Goal: Information Seeking & Learning: Find specific fact

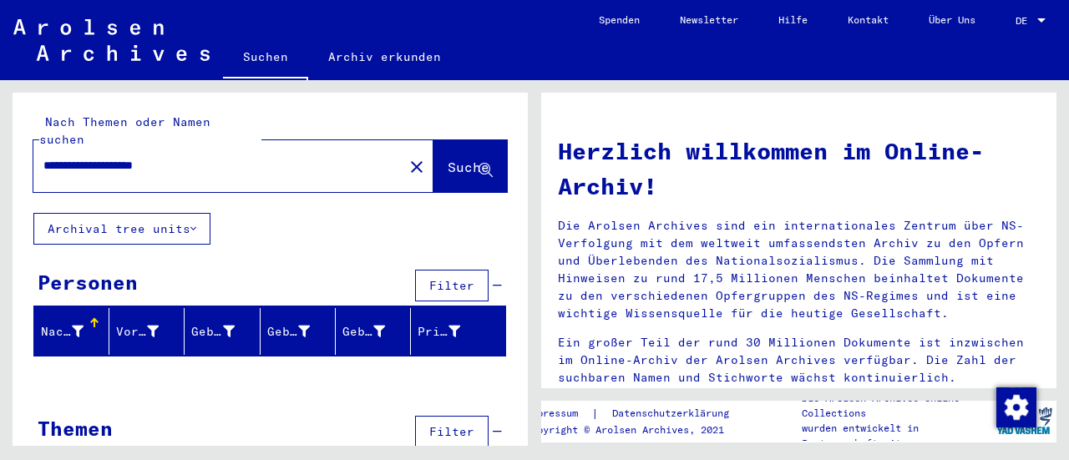
click at [1037, 21] on div at bounding box center [1041, 20] width 8 height 4
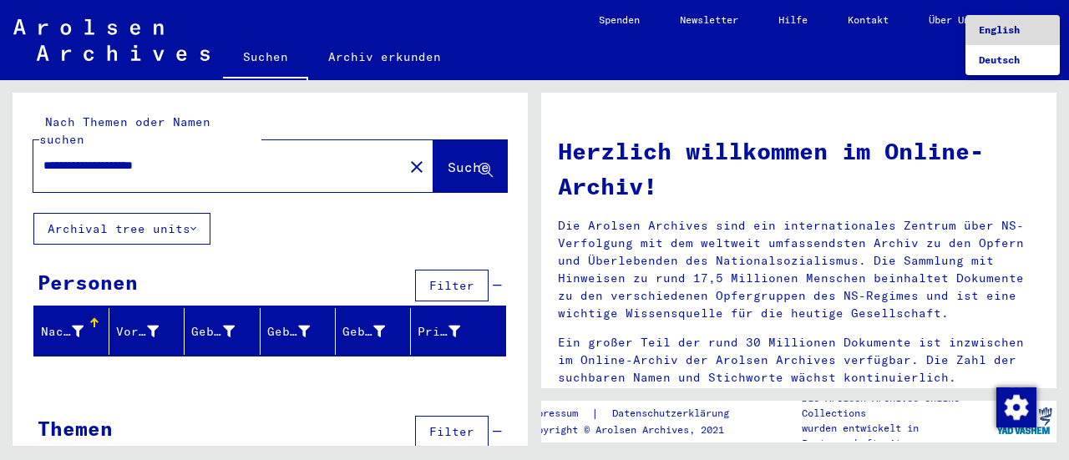
click at [1007, 29] on span "English" at bounding box center [999, 29] width 41 height 13
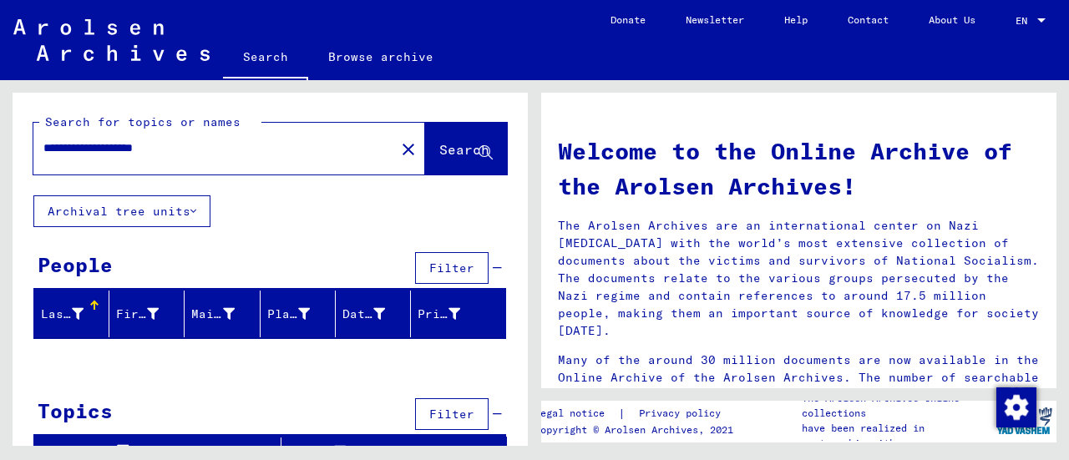
scroll to position [18, 0]
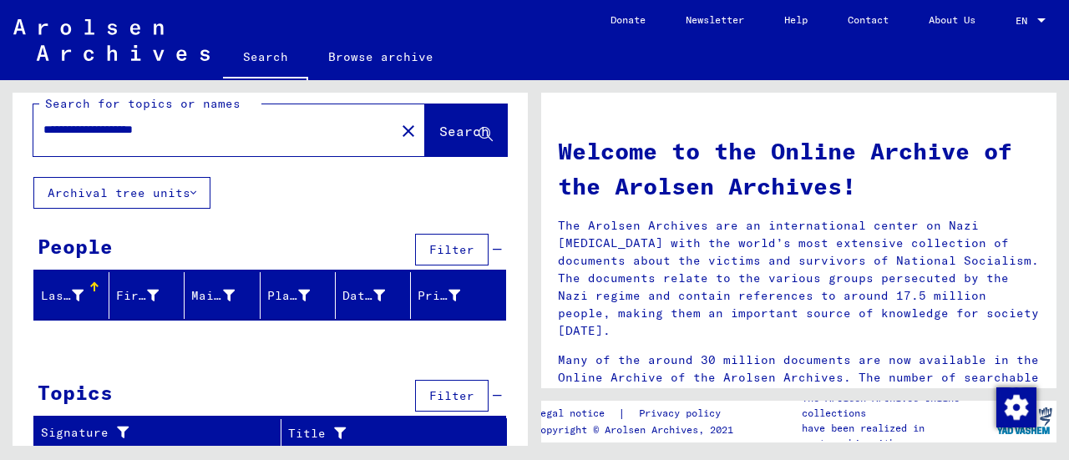
drag, startPoint x: 120, startPoint y: 124, endPoint x: 169, endPoint y: 132, distance: 49.0
click at [169, 132] on input "**********" at bounding box center [209, 130] width 332 height 18
type input "**********"
click at [439, 131] on span "Search" at bounding box center [464, 131] width 50 height 17
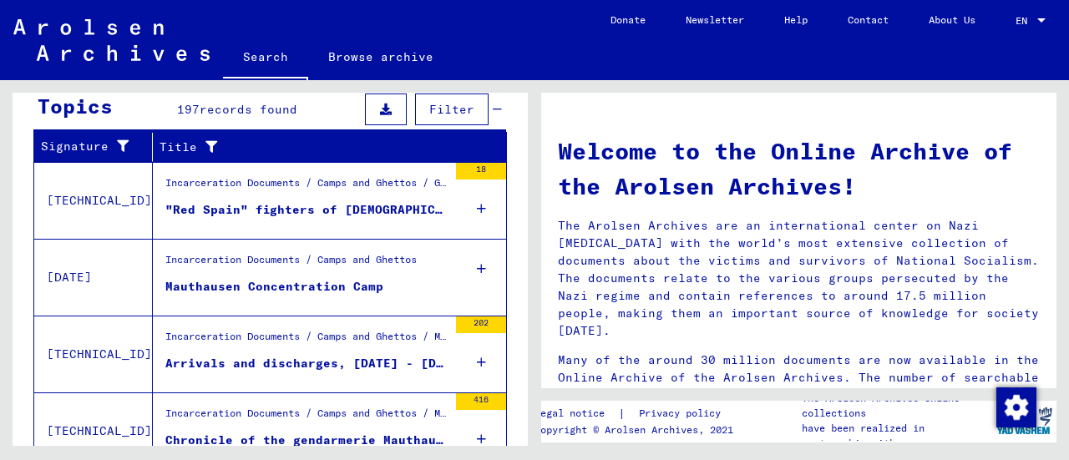
scroll to position [576, 0]
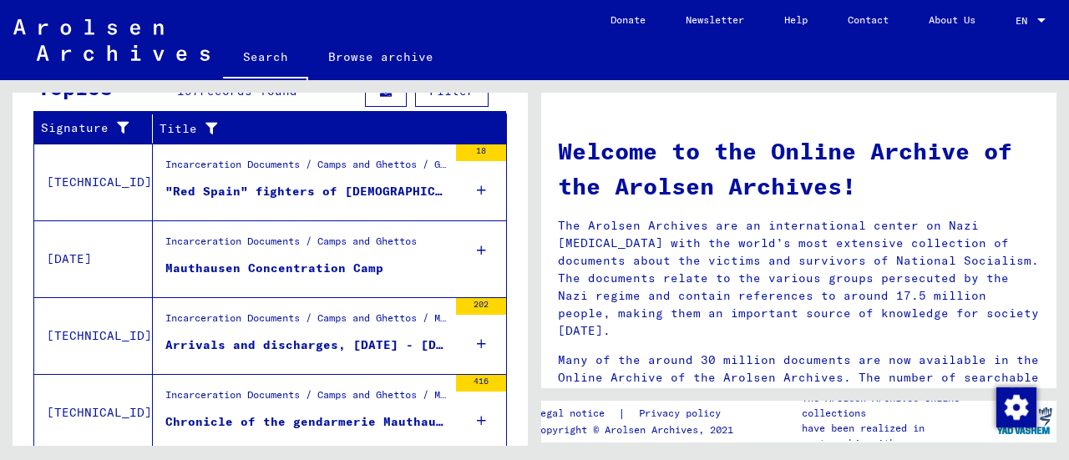
click at [477, 337] on icon at bounding box center [481, 344] width 9 height 58
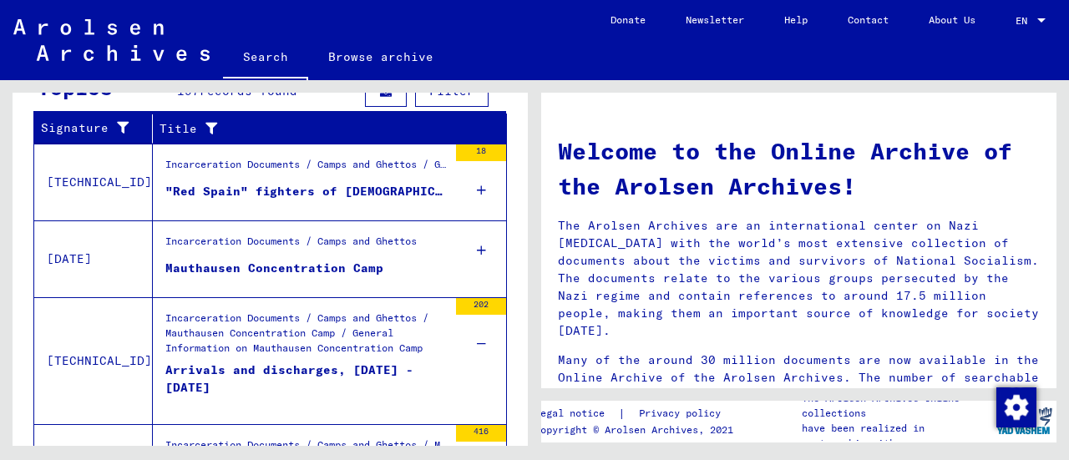
click at [280, 367] on div "Arrivals and discharges, [DATE] - [DATE]" at bounding box center [306, 387] width 282 height 50
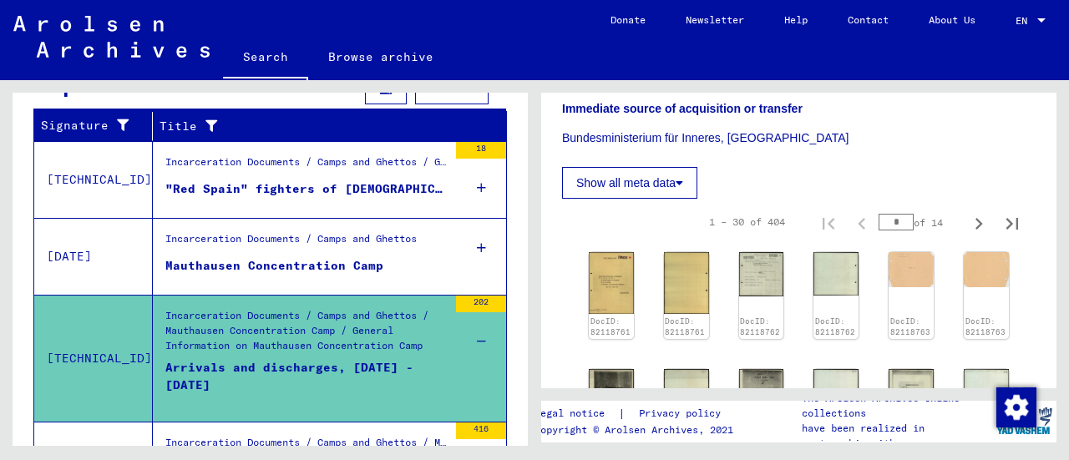
scroll to position [367, 0]
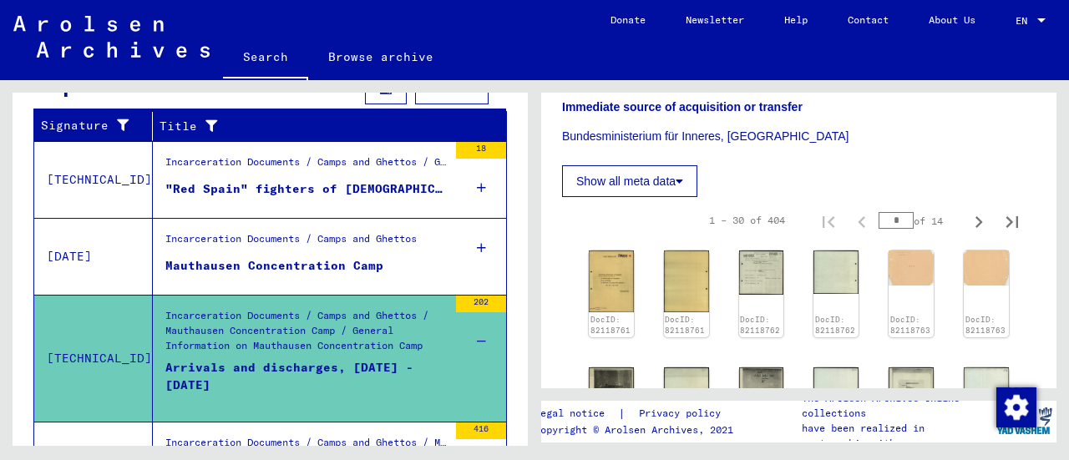
click at [1000, 234] on icon "Last page" at bounding box center [1011, 221] width 23 height 23
type input "**"
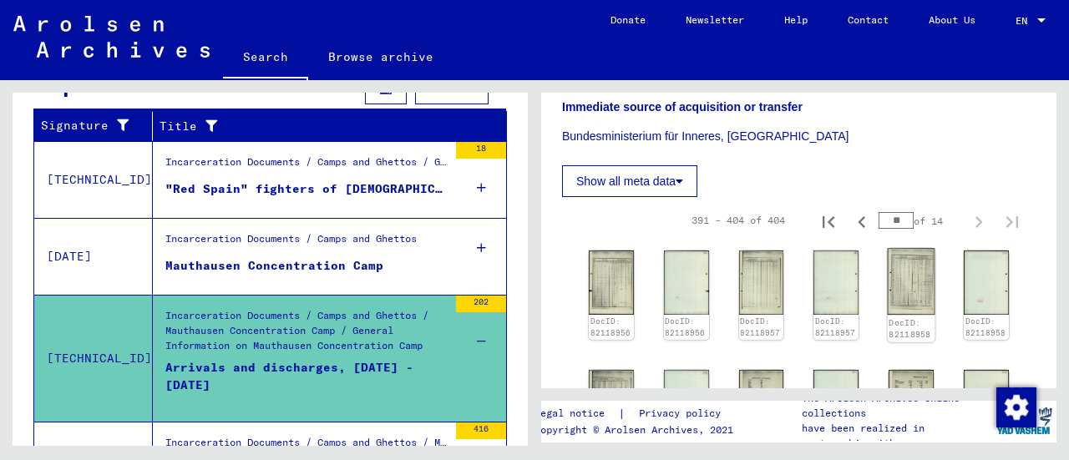
click at [900, 298] on img at bounding box center [912, 282] width 48 height 67
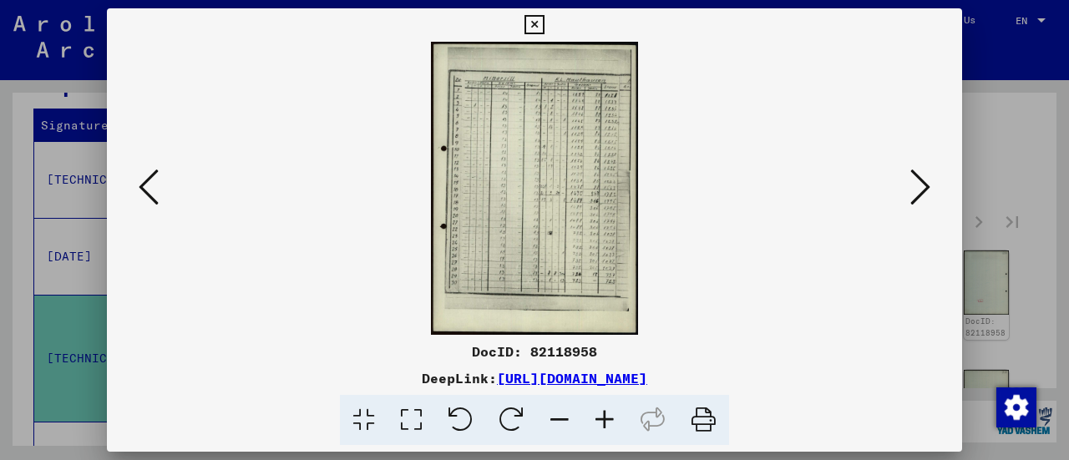
click at [414, 421] on icon at bounding box center [411, 420] width 48 height 51
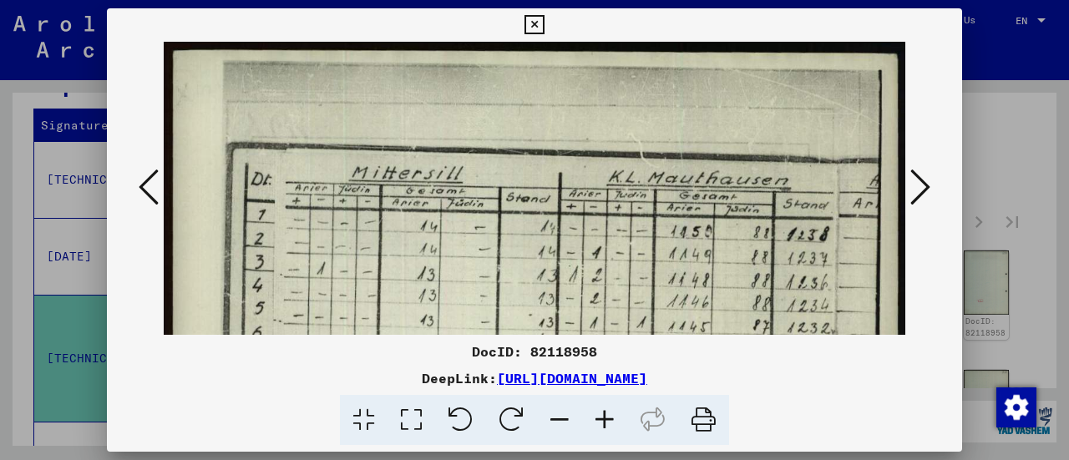
click at [533, 28] on icon at bounding box center [533, 25] width 19 height 20
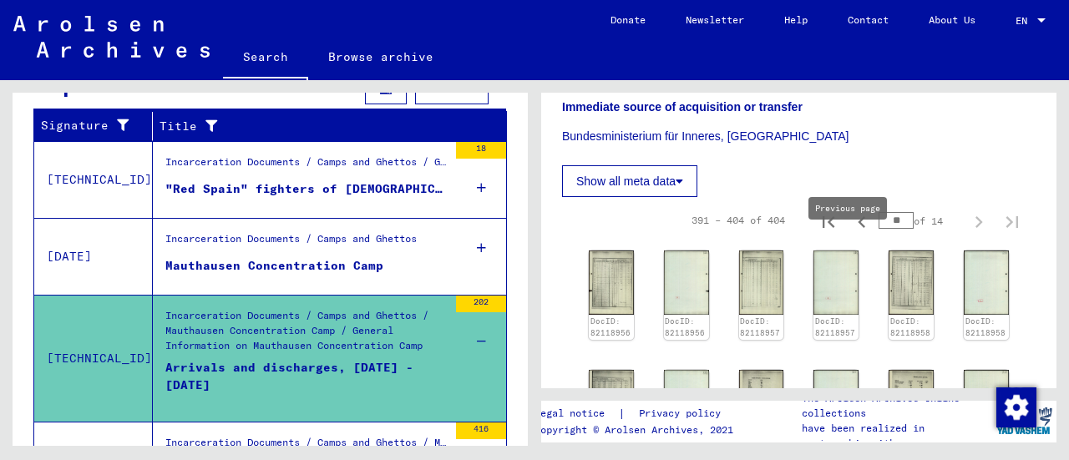
click at [850, 234] on icon "Previous page" at bounding box center [861, 221] width 23 height 23
type input "**"
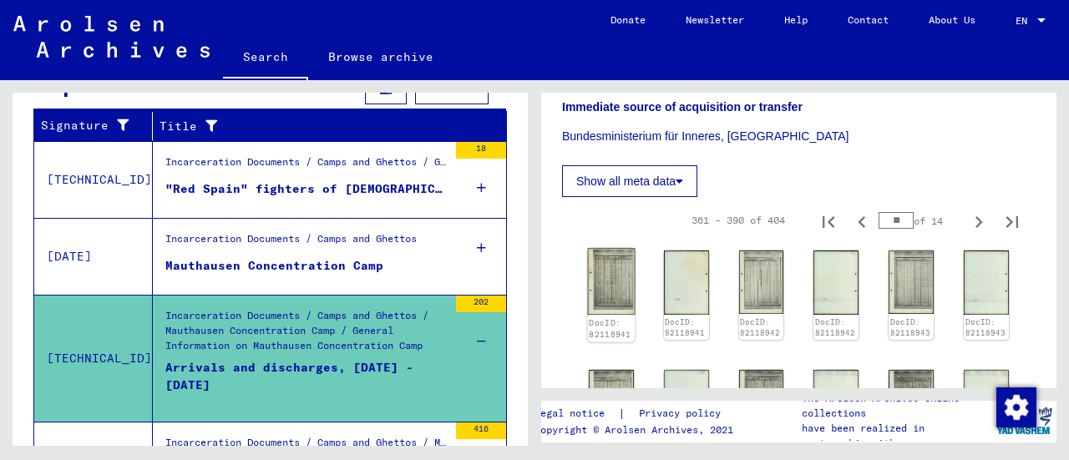
click at [600, 304] on img at bounding box center [612, 282] width 48 height 67
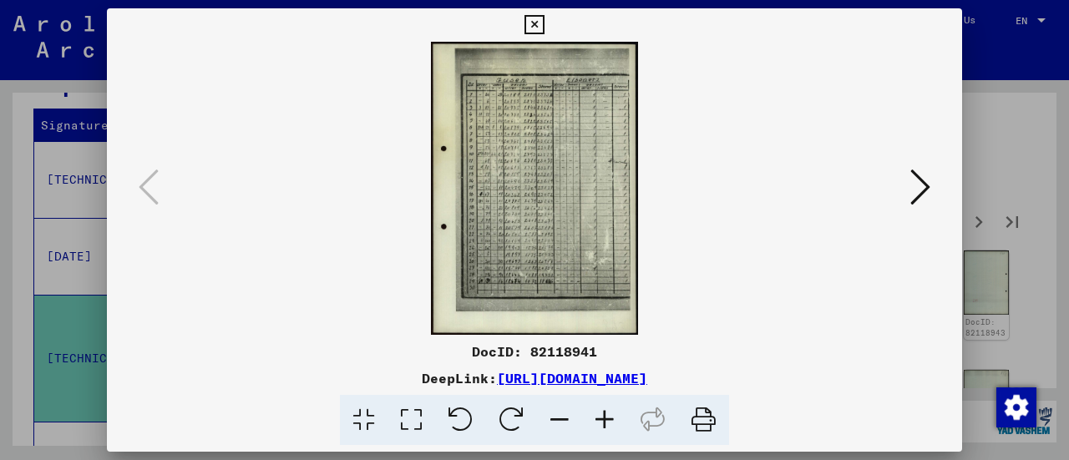
click at [417, 415] on icon at bounding box center [411, 420] width 48 height 51
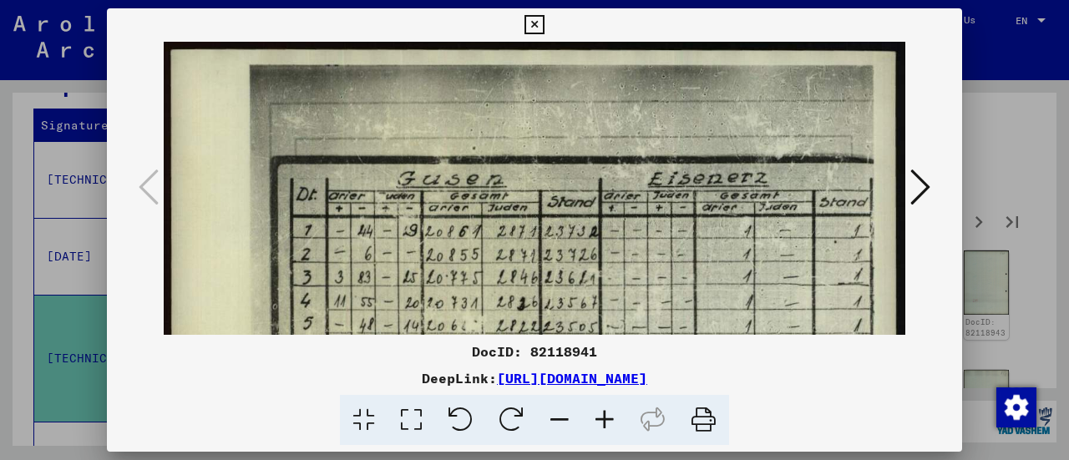
click at [532, 28] on icon at bounding box center [533, 25] width 19 height 20
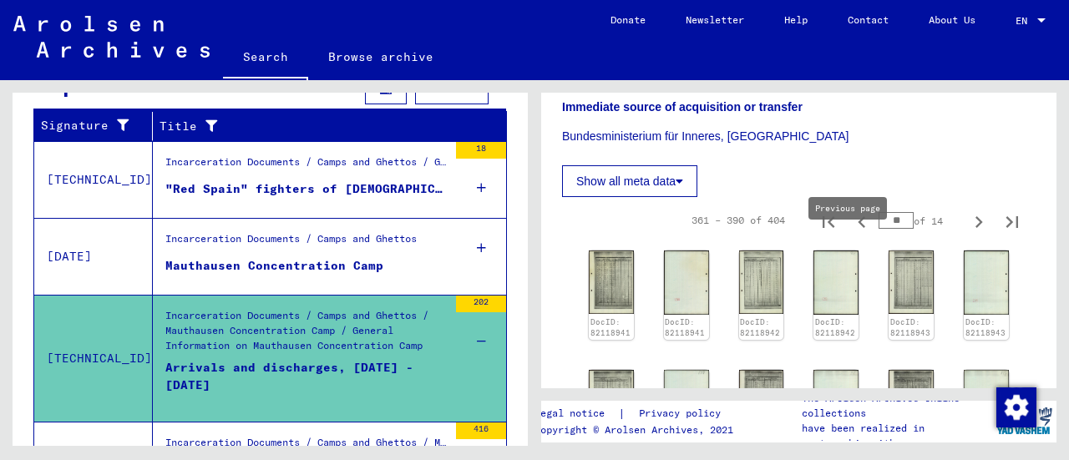
click at [850, 234] on icon "Previous page" at bounding box center [861, 221] width 23 height 23
type input "**"
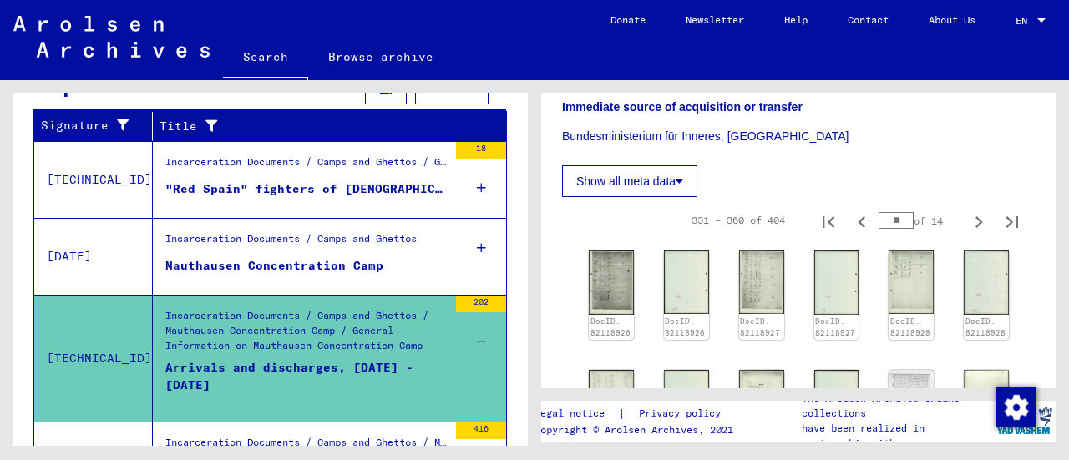
click at [850, 234] on icon "Previous page" at bounding box center [861, 221] width 23 height 23
type input "**"
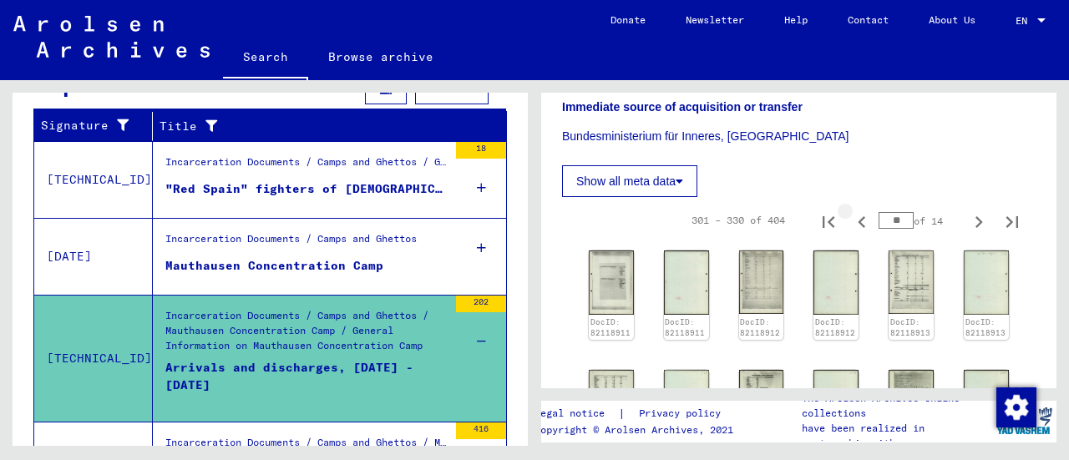
click at [850, 234] on icon "Previous page" at bounding box center [861, 221] width 23 height 23
type input "**"
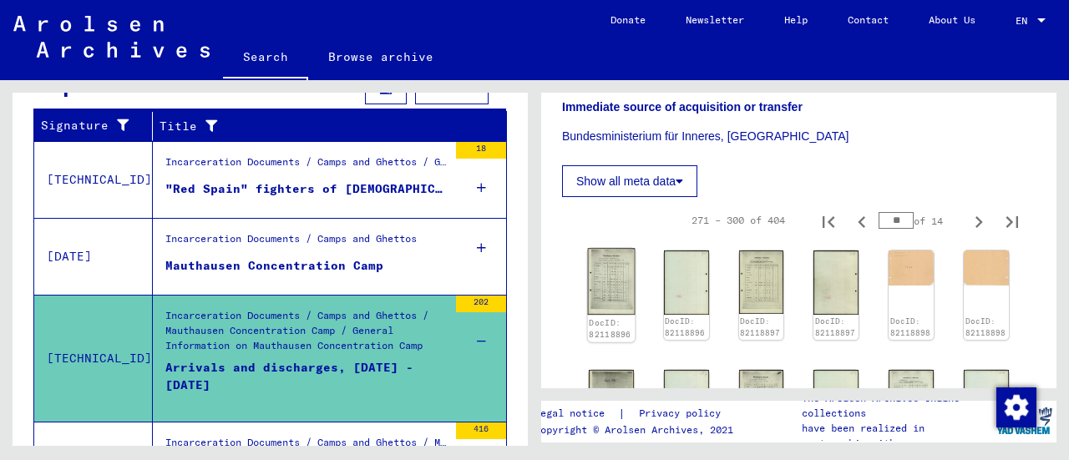
click at [599, 313] on img at bounding box center [612, 282] width 48 height 67
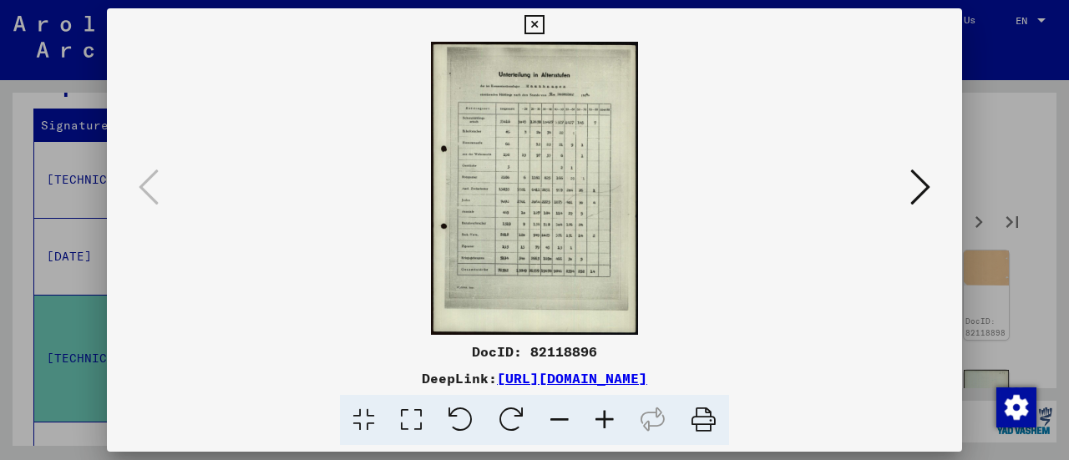
click at [534, 25] on icon at bounding box center [533, 25] width 19 height 20
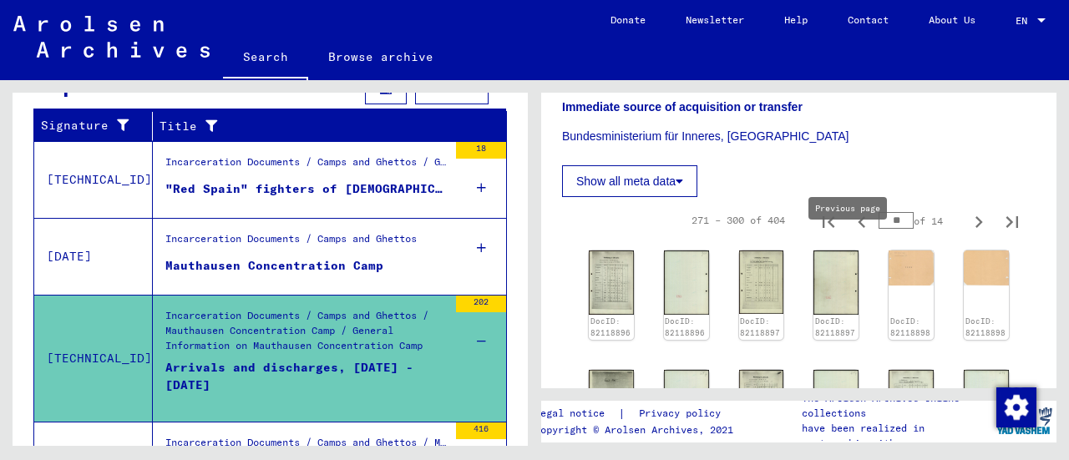
click at [850, 234] on icon "Previous page" at bounding box center [861, 221] width 23 height 23
type input "*"
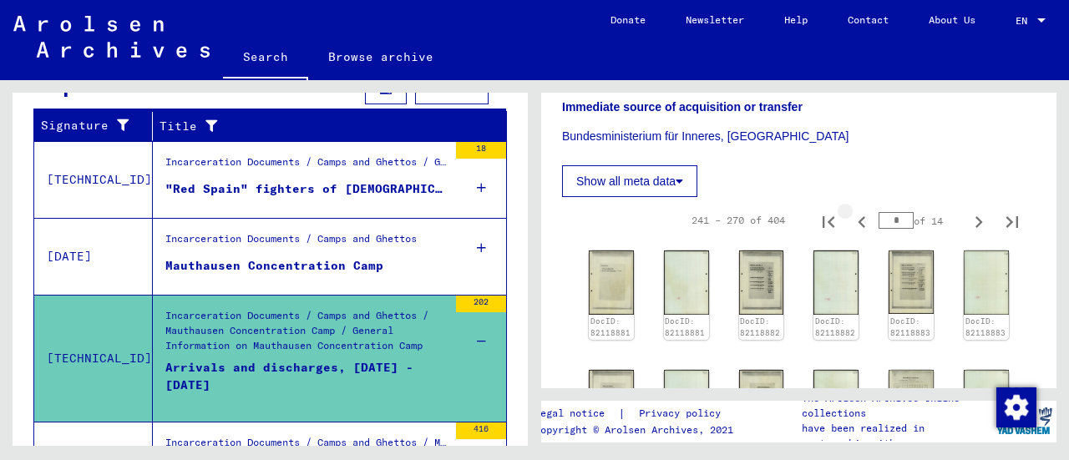
click at [850, 234] on icon "Previous page" at bounding box center [861, 221] width 23 height 23
type input "*"
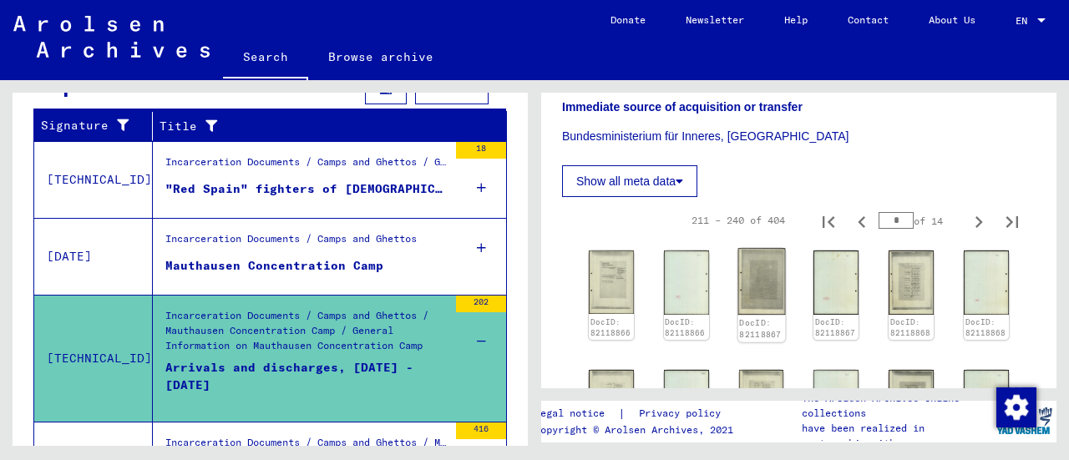
click at [758, 316] on img at bounding box center [761, 282] width 48 height 67
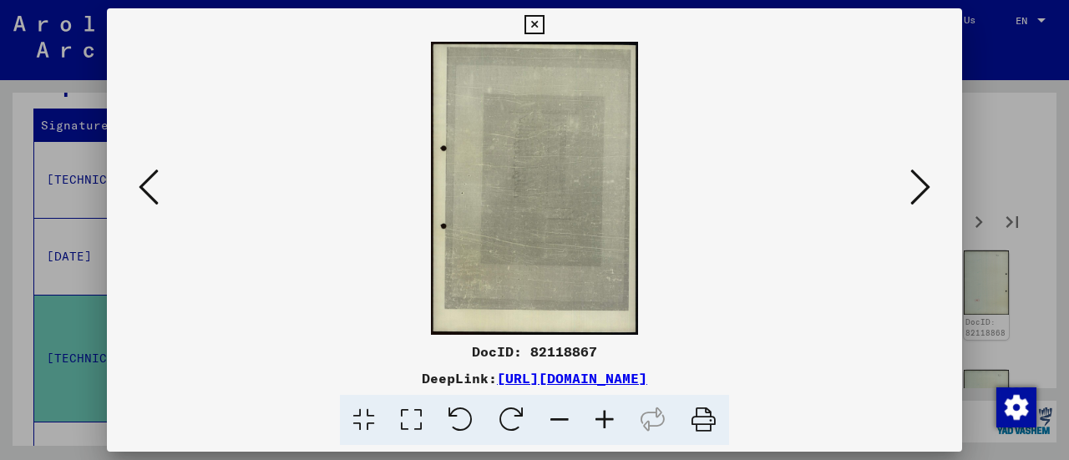
click at [148, 186] on icon at bounding box center [149, 187] width 20 height 40
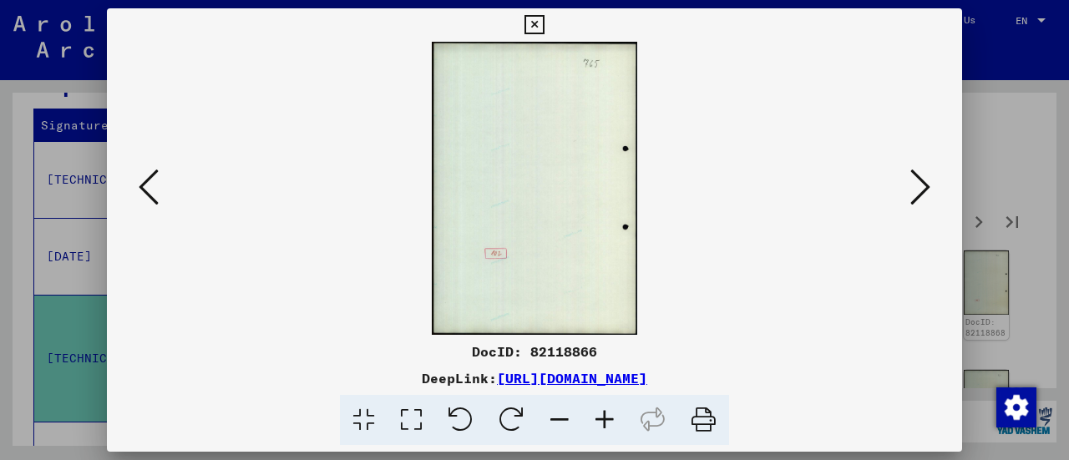
click at [148, 186] on icon at bounding box center [149, 187] width 20 height 40
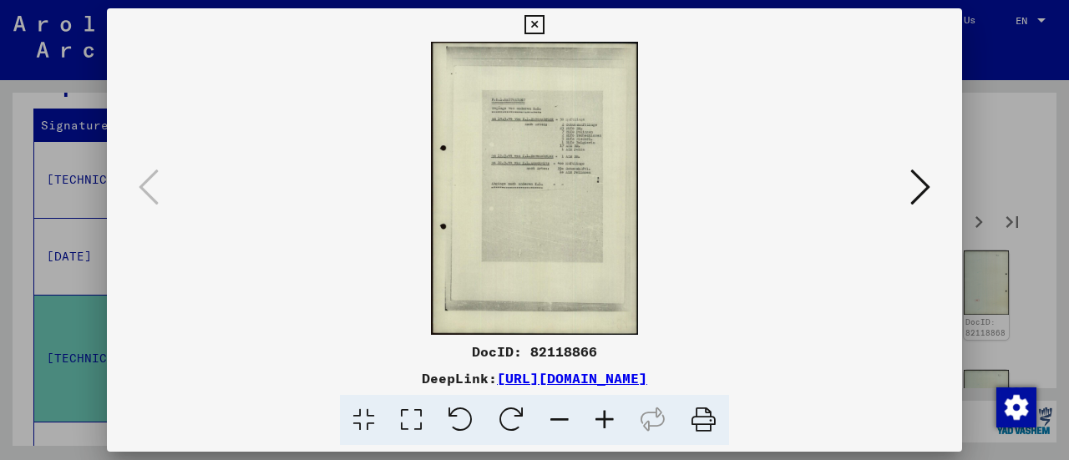
click at [930, 191] on button at bounding box center [920, 189] width 30 height 48
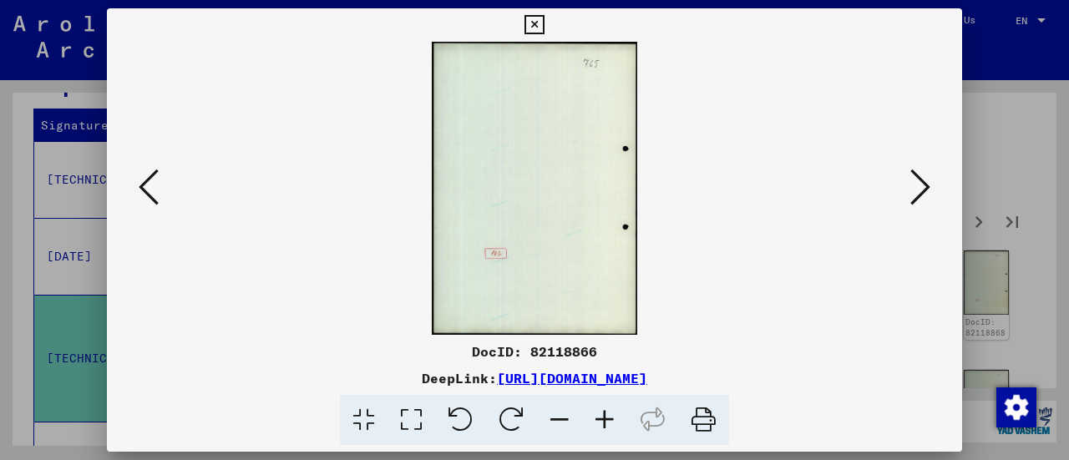
click at [930, 191] on button at bounding box center [920, 189] width 30 height 48
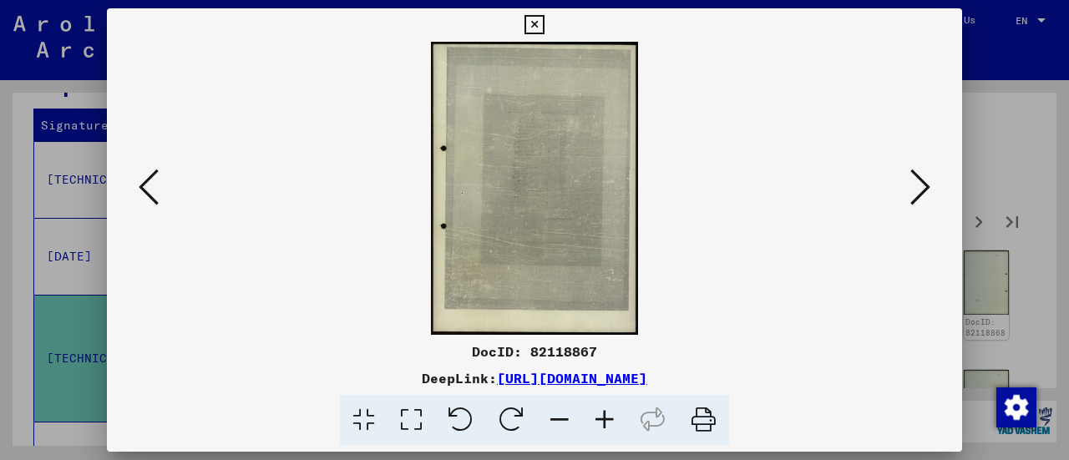
click at [930, 191] on button at bounding box center [920, 189] width 30 height 48
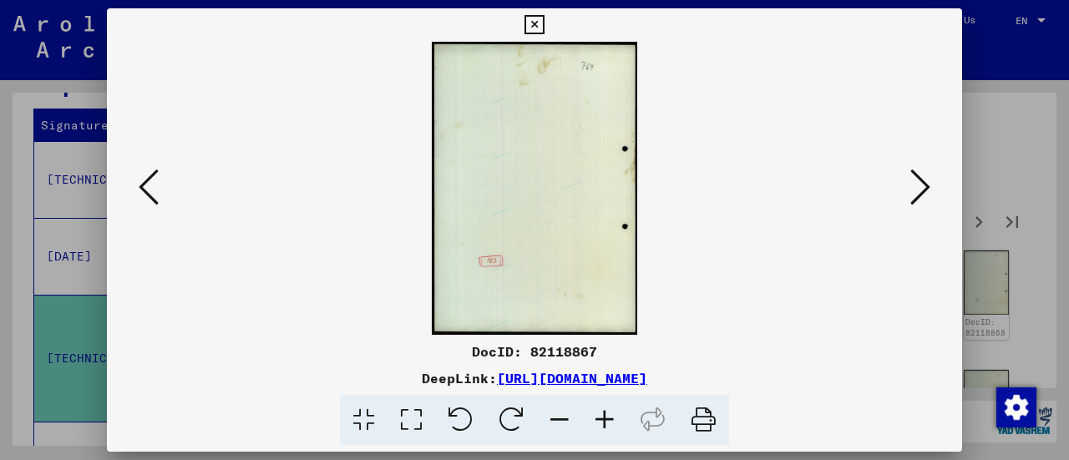
click at [930, 191] on button at bounding box center [920, 189] width 30 height 48
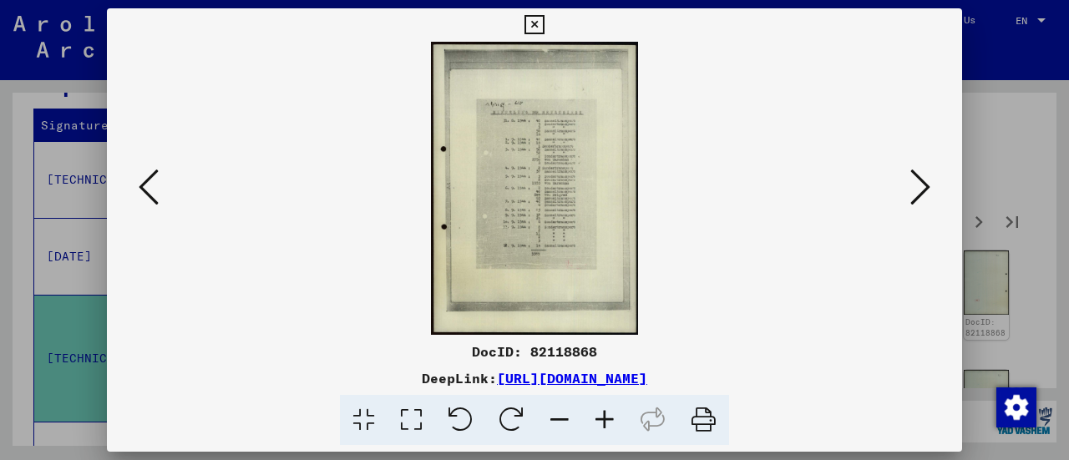
click at [930, 191] on button at bounding box center [920, 189] width 30 height 48
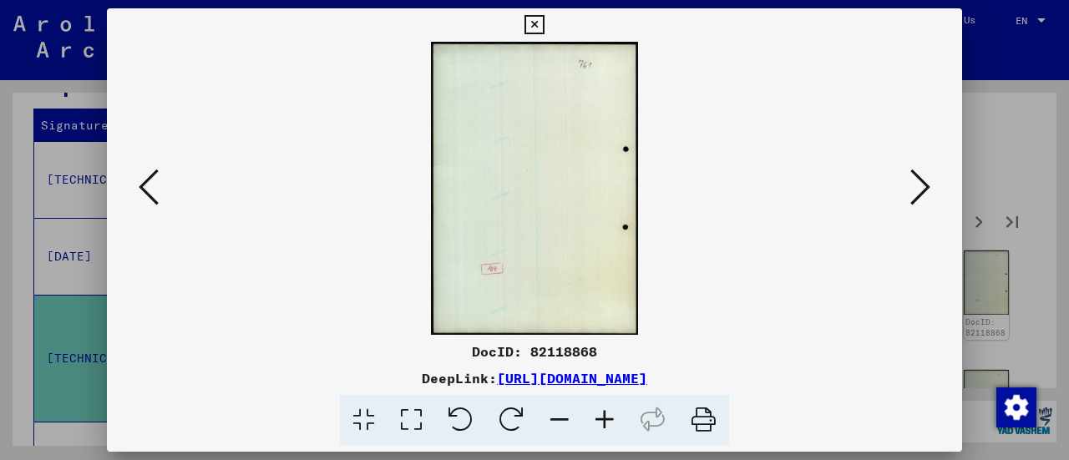
click at [930, 191] on button at bounding box center [920, 189] width 30 height 48
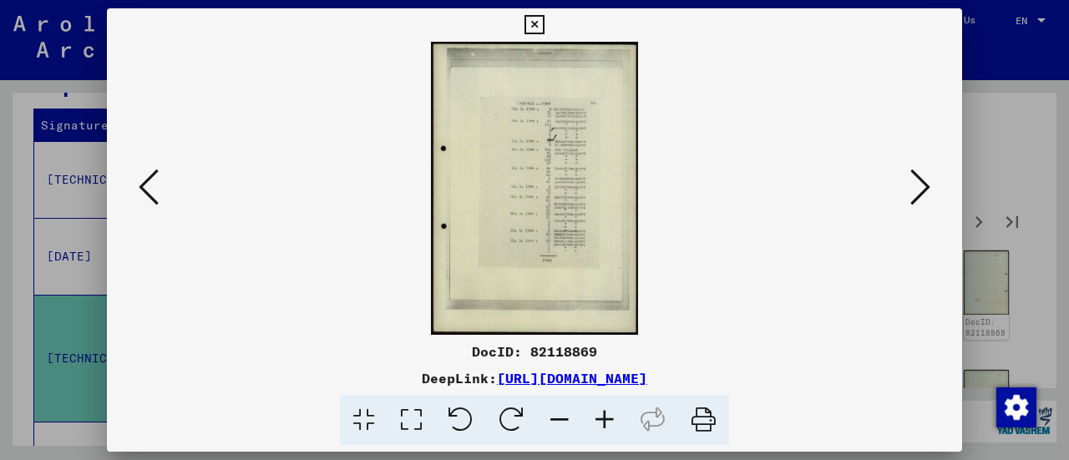
click at [930, 191] on button at bounding box center [920, 189] width 30 height 48
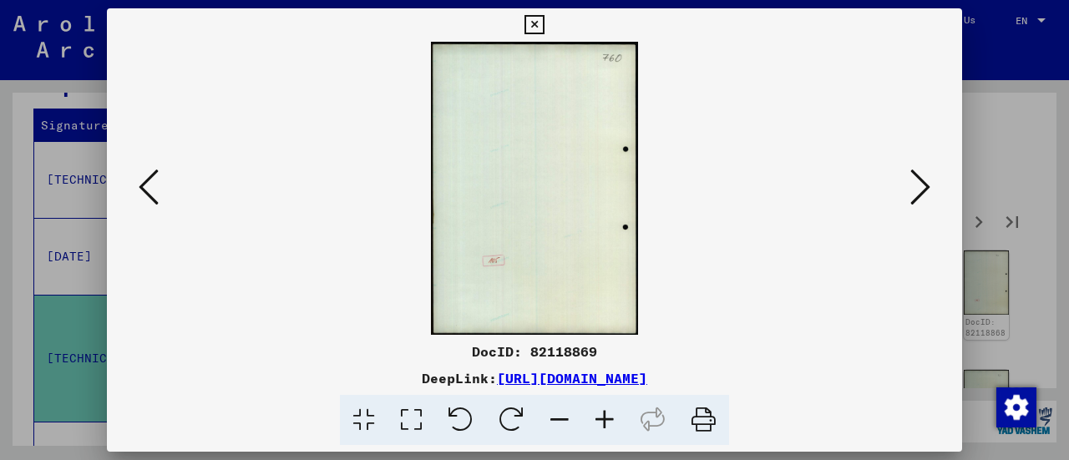
click at [930, 191] on button at bounding box center [920, 189] width 30 height 48
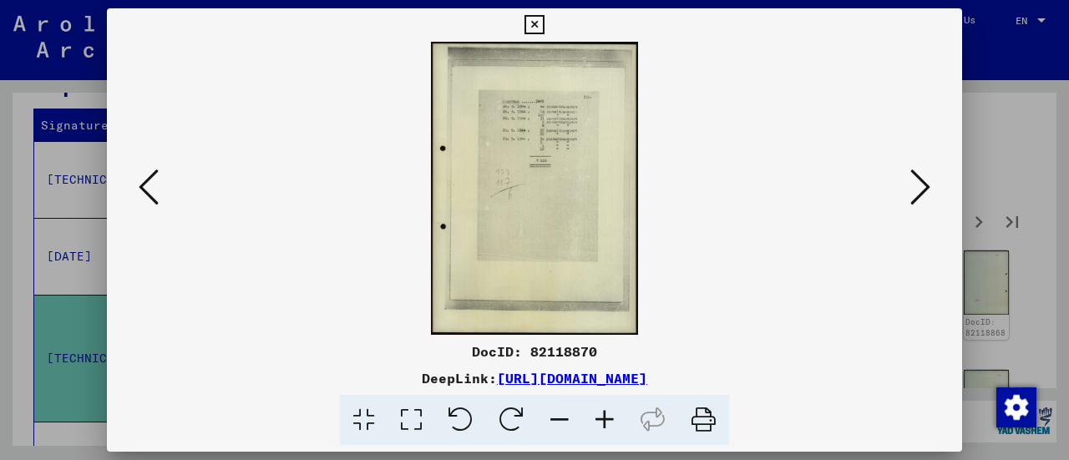
click at [930, 191] on button at bounding box center [920, 189] width 30 height 48
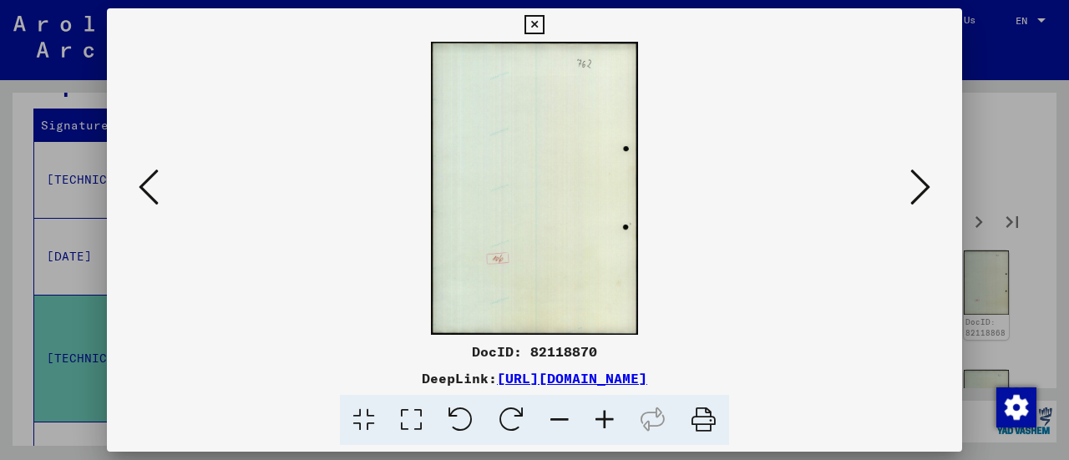
click at [930, 191] on button at bounding box center [920, 189] width 30 height 48
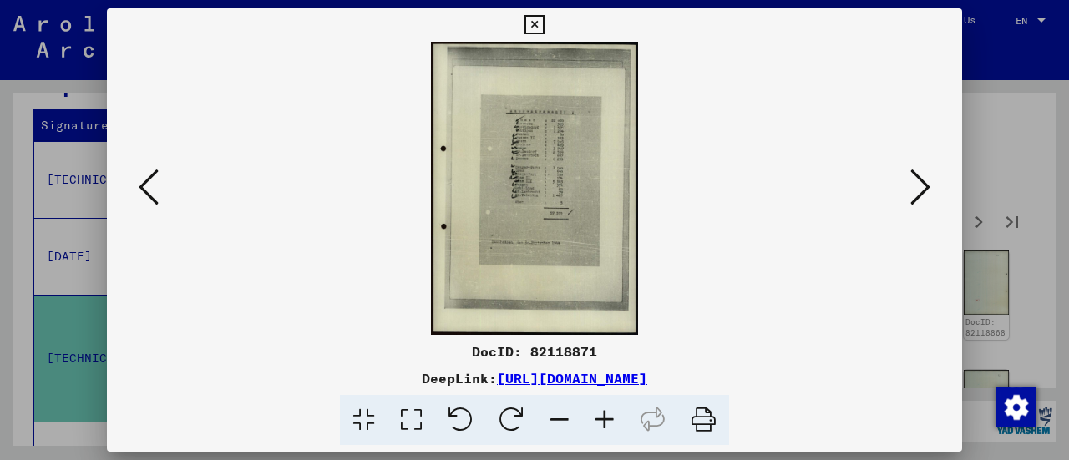
click at [418, 424] on icon at bounding box center [411, 420] width 48 height 51
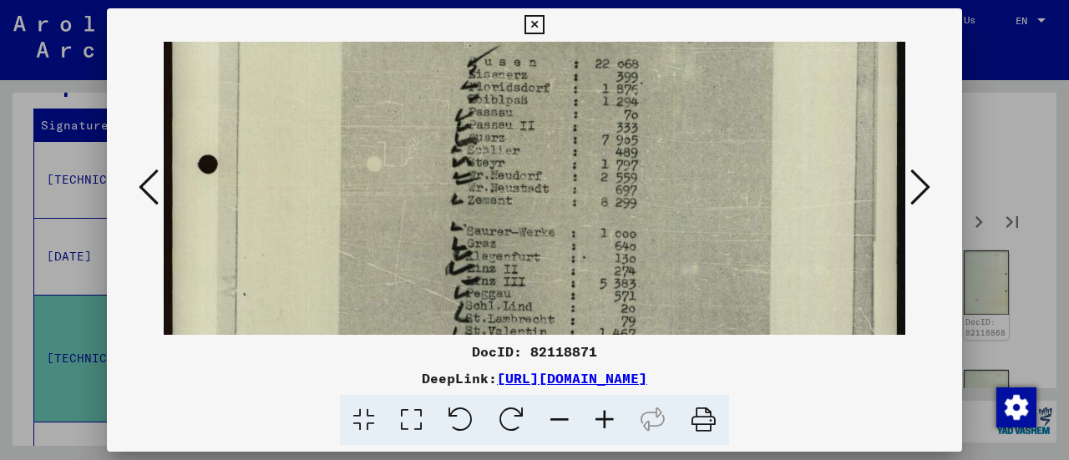
scroll to position [265, 0]
drag, startPoint x: 681, startPoint y: 302, endPoint x: 632, endPoint y: 57, distance: 250.2
click at [632, 57] on img at bounding box center [535, 303] width 742 height 1053
click at [529, 23] on icon at bounding box center [533, 25] width 19 height 20
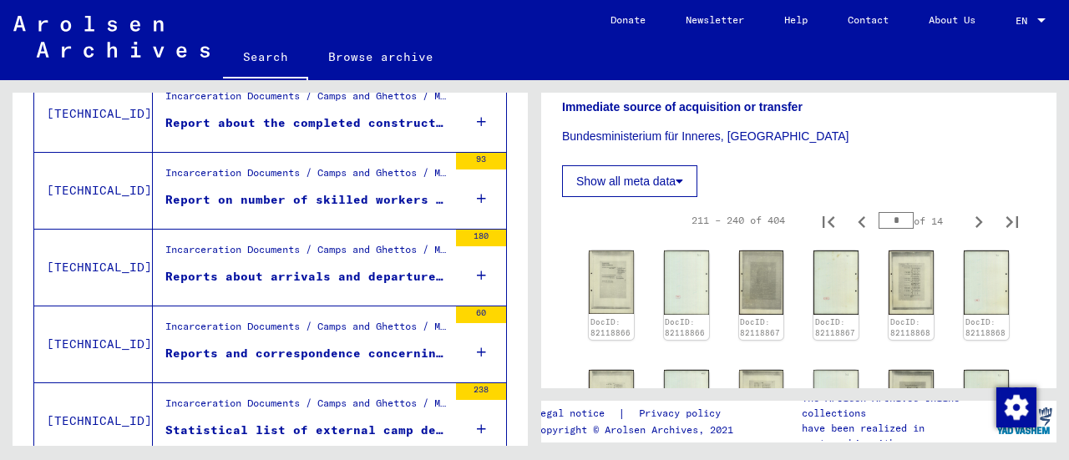
scroll to position [1089, 0]
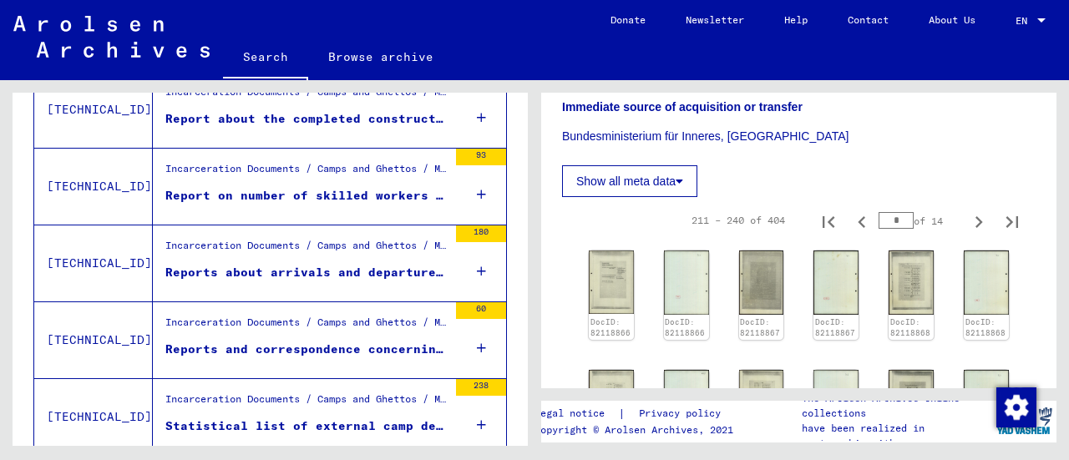
click at [477, 266] on icon at bounding box center [481, 271] width 9 height 58
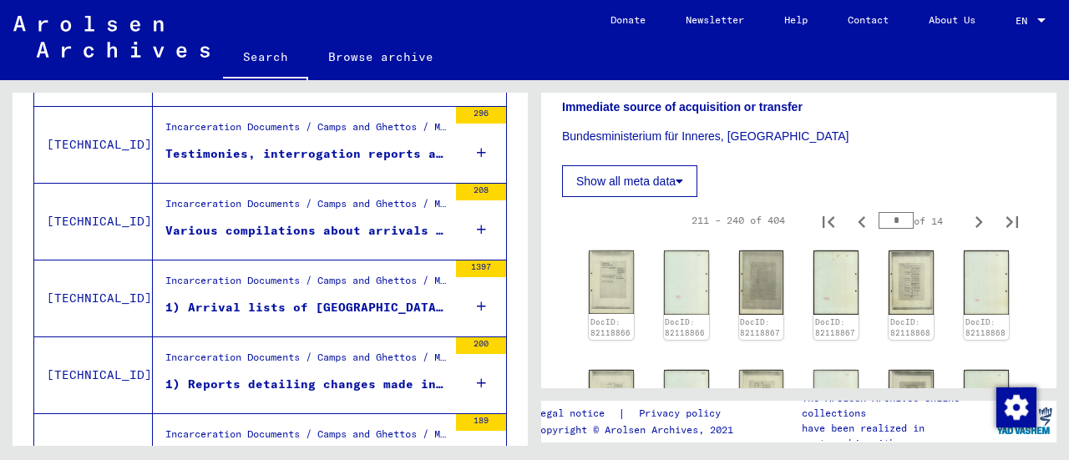
scroll to position [1573, 0]
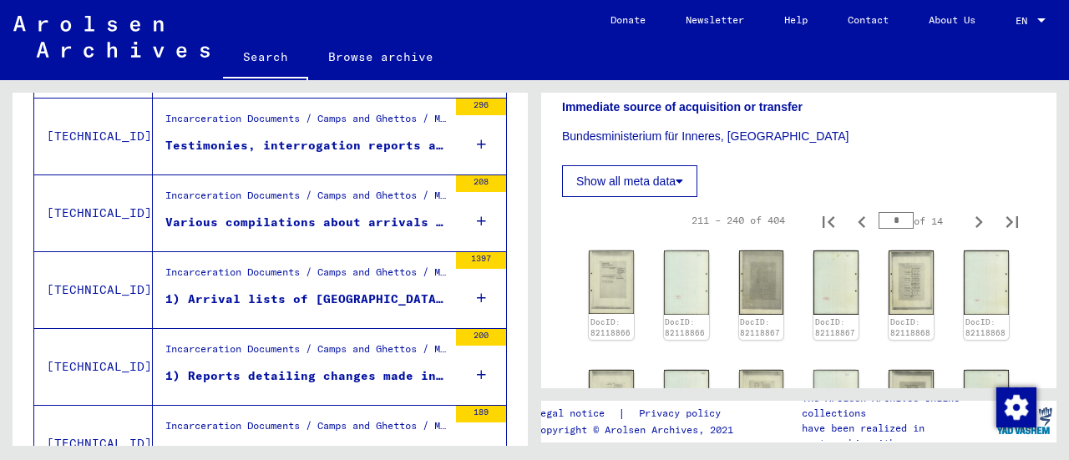
click at [477, 293] on icon at bounding box center [481, 298] width 9 height 58
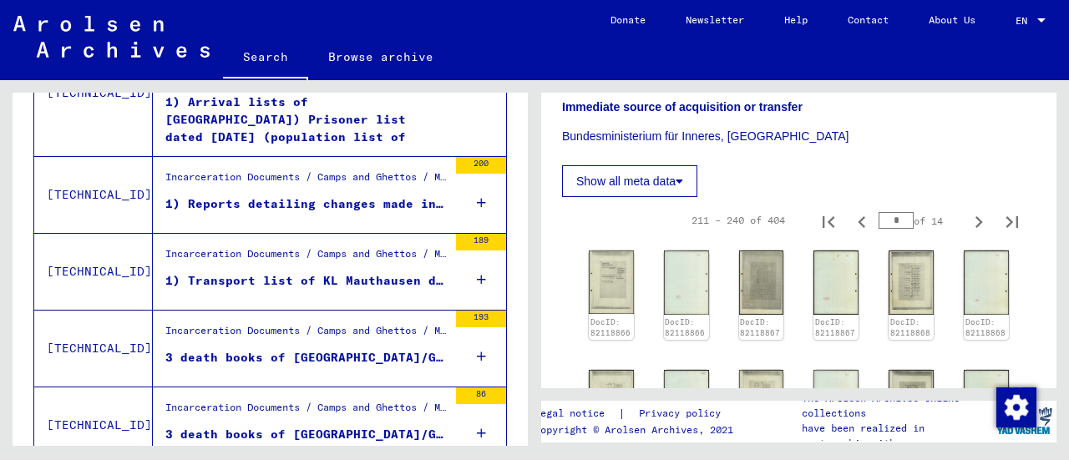
scroll to position [1799, 0]
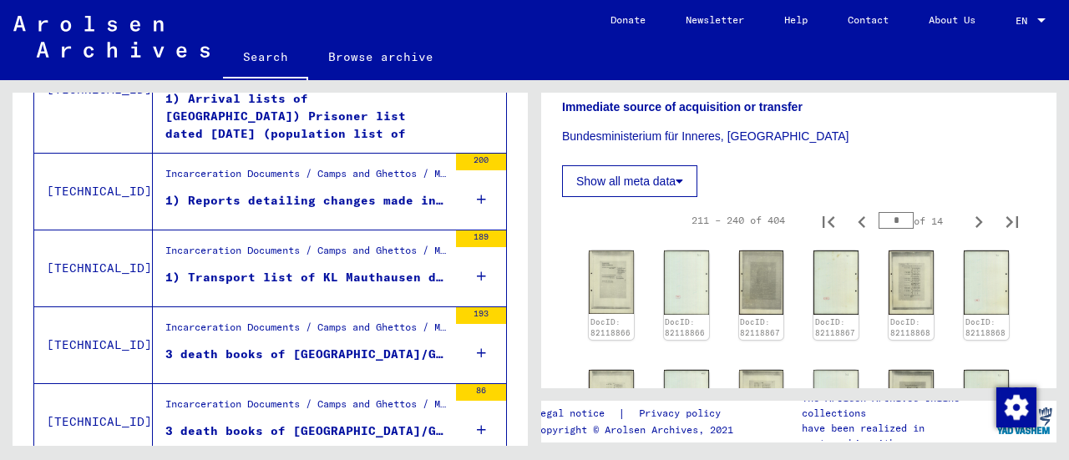
click at [477, 269] on icon at bounding box center [481, 276] width 9 height 58
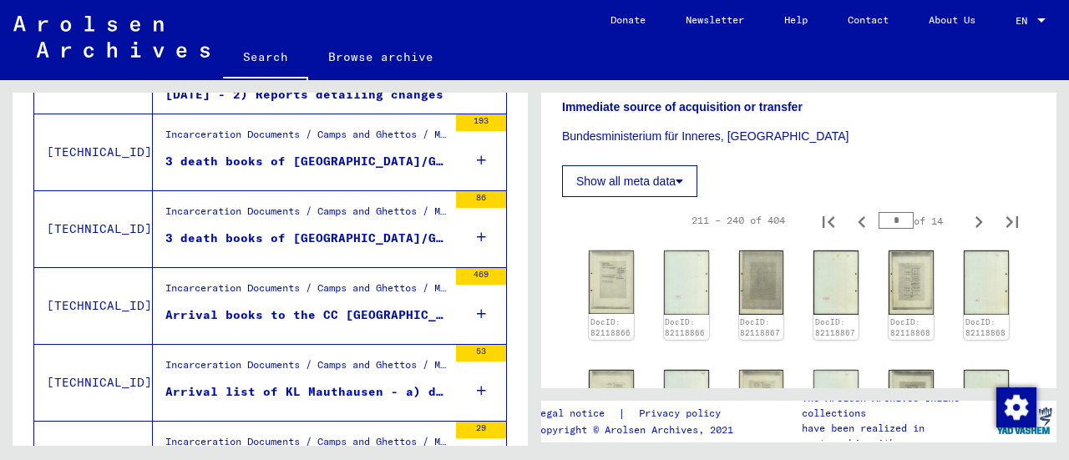
scroll to position [2059, 0]
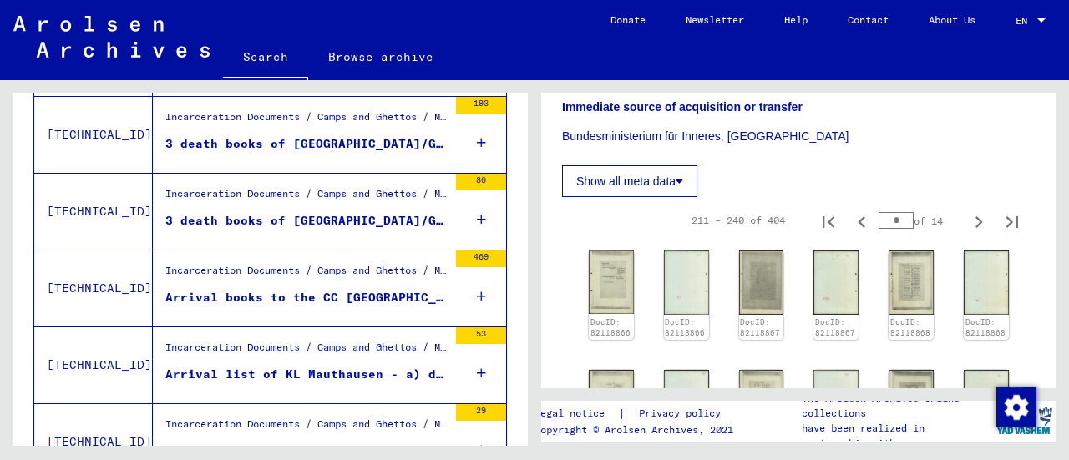
click at [477, 288] on icon at bounding box center [481, 296] width 9 height 58
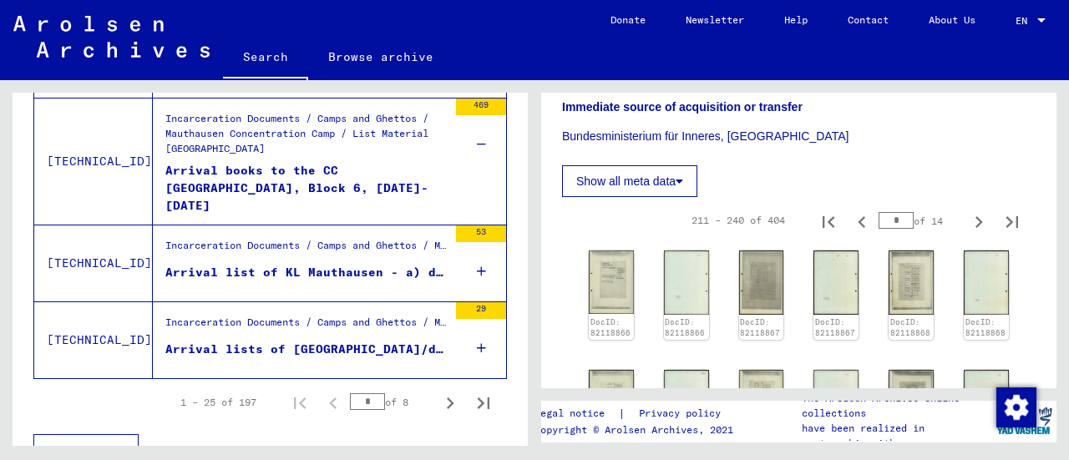
scroll to position [2225, 0]
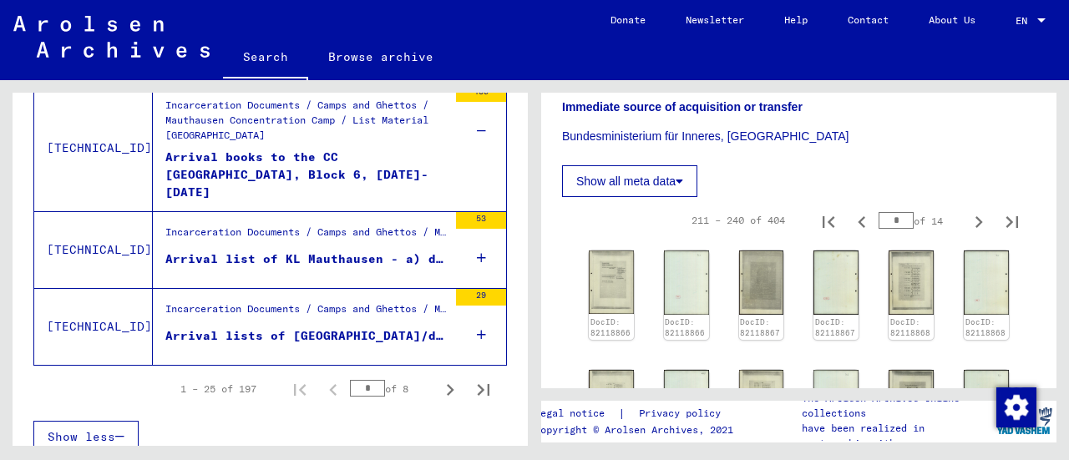
click at [477, 249] on icon at bounding box center [481, 258] width 9 height 58
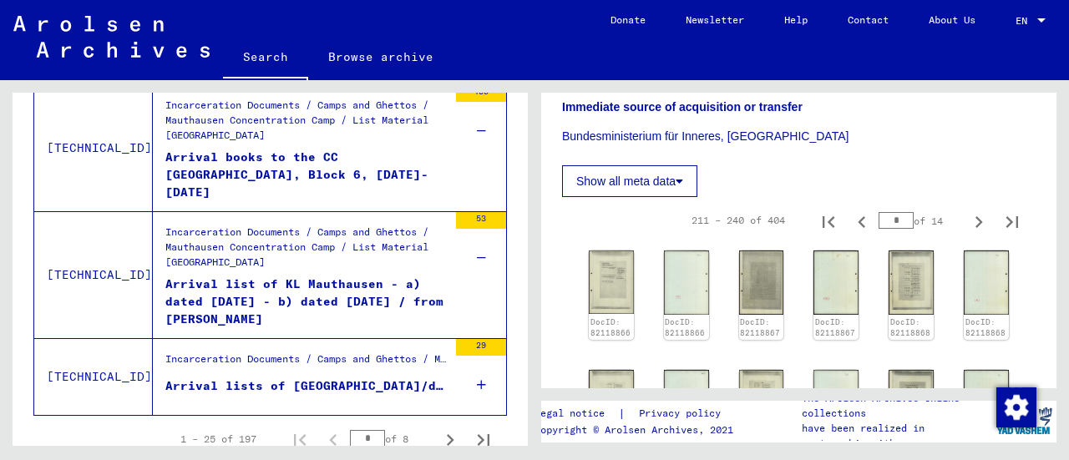
click at [477, 377] on icon at bounding box center [481, 385] width 9 height 58
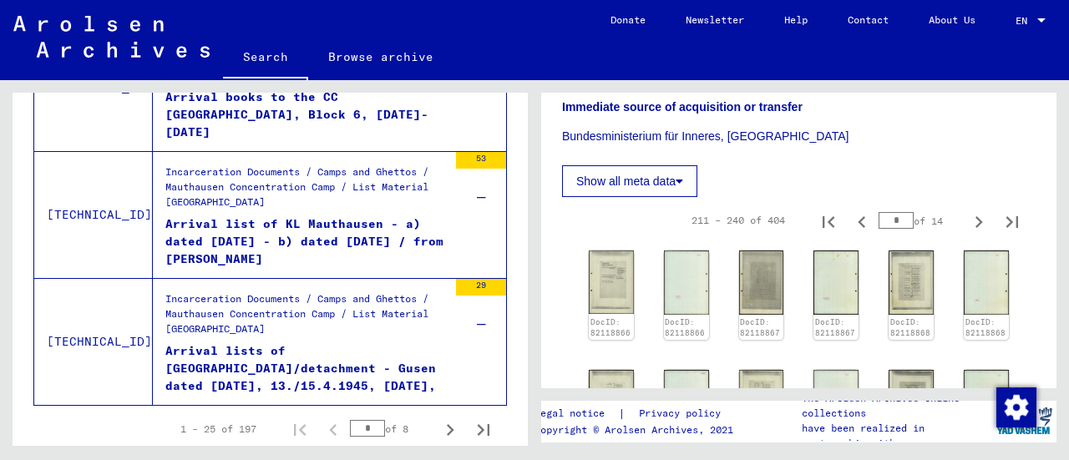
scroll to position [2329, 0]
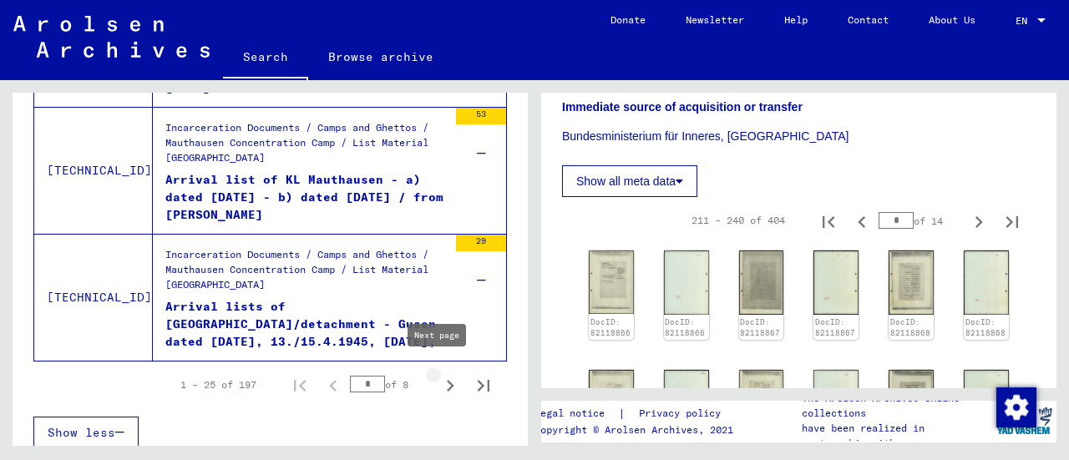
click at [447, 380] on icon "Next page" at bounding box center [451, 386] width 8 height 12
type input "*"
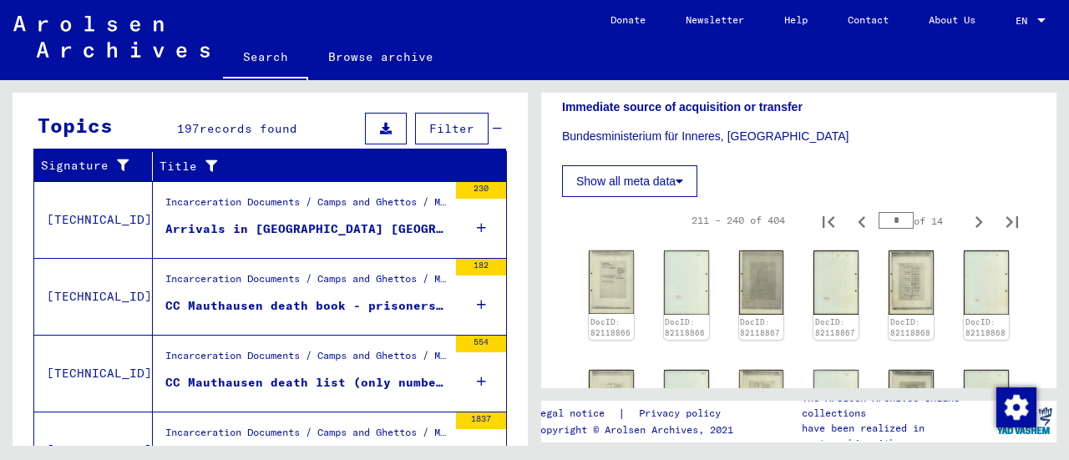
scroll to position [229, 0]
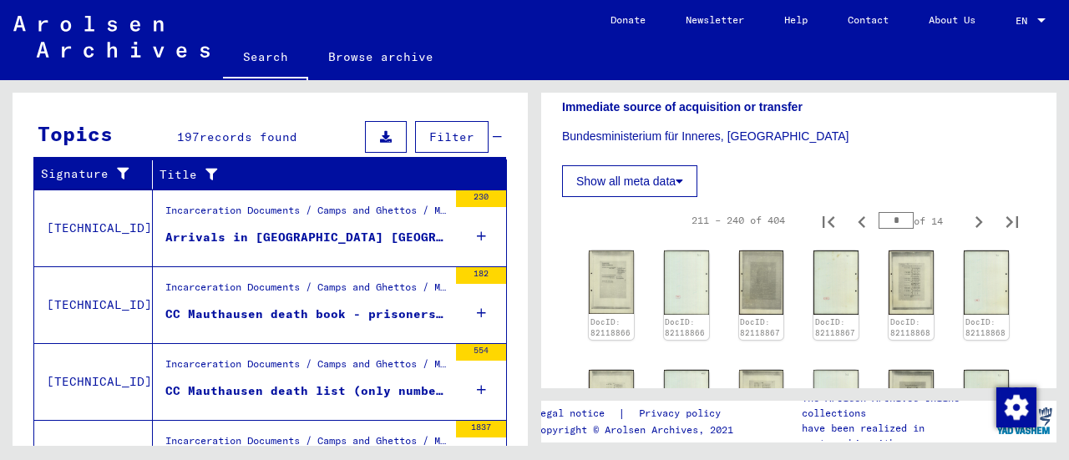
click at [464, 235] on mat-cell "1071" at bounding box center [458, 255] width 94 height 41
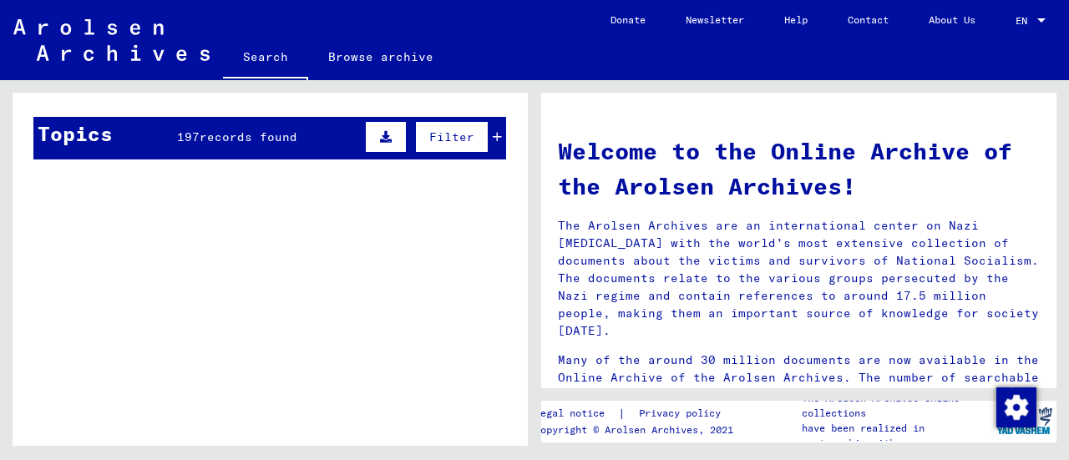
click at [280, 139] on mat-cell at bounding box center [298, 129] width 75 height 40
